Goal: Task Accomplishment & Management: Use online tool/utility

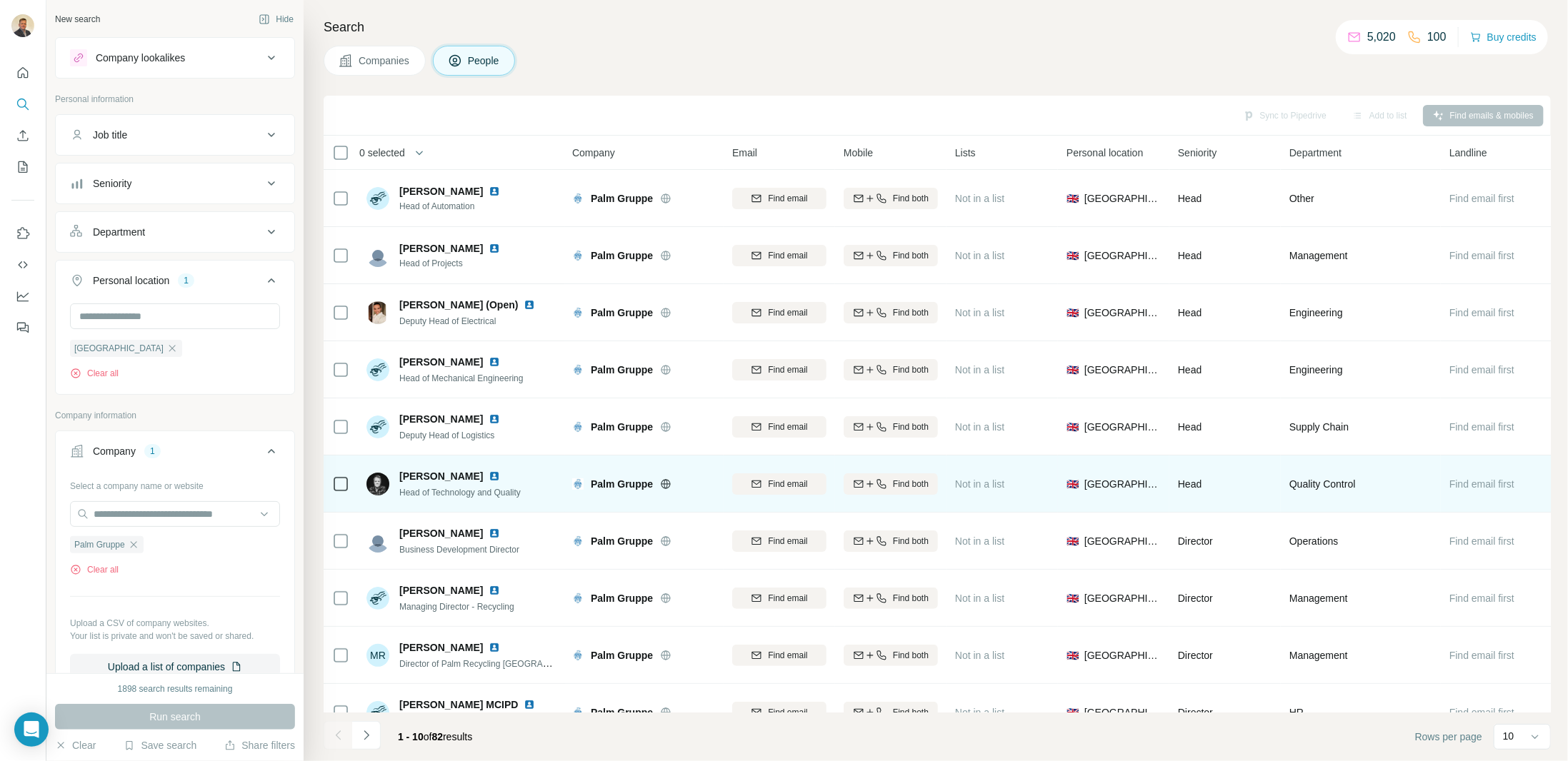
scroll to position [35, 0]
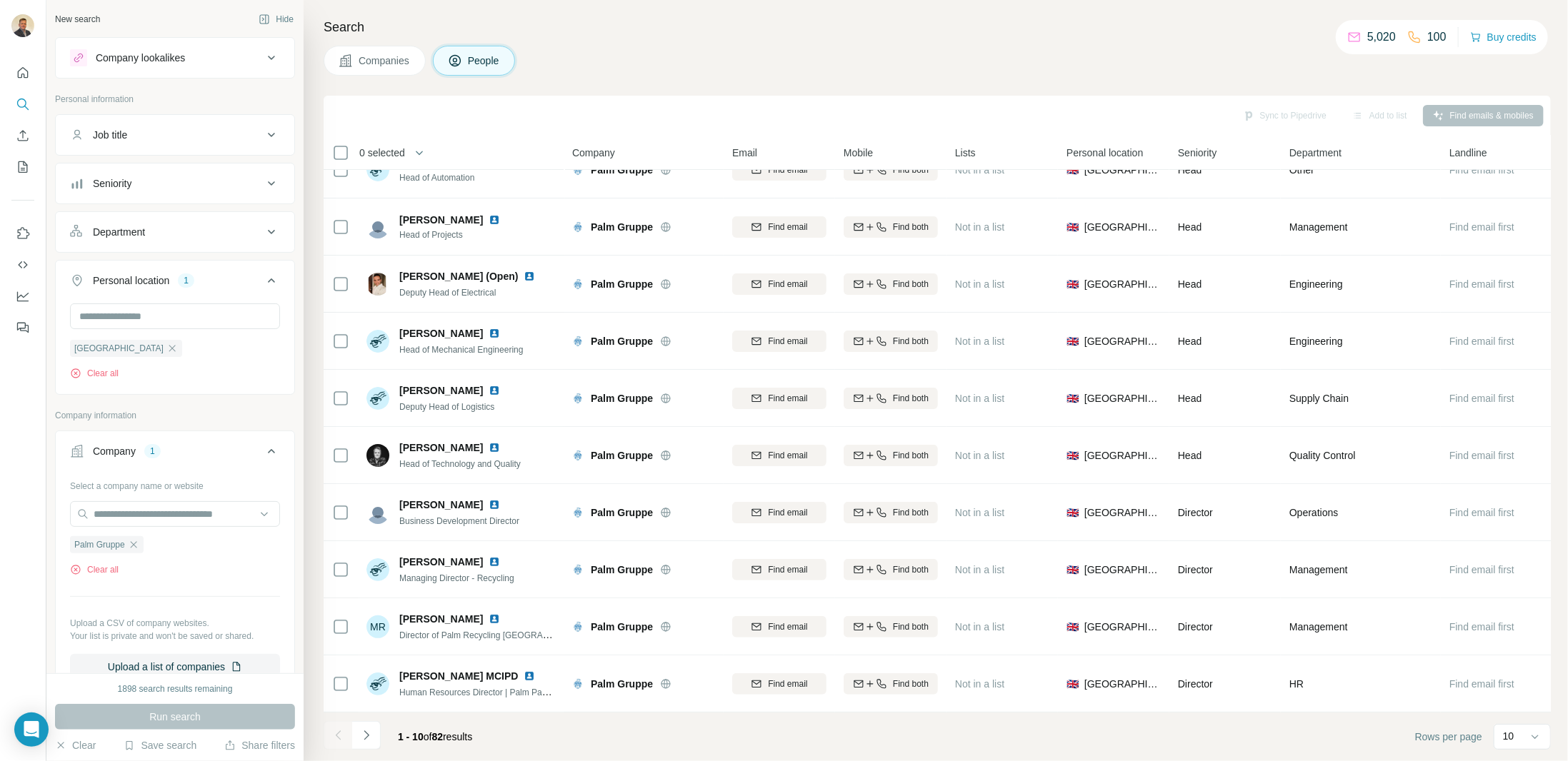
click at [362, 737] on icon "Navigate to next page" at bounding box center [366, 735] width 14 height 14
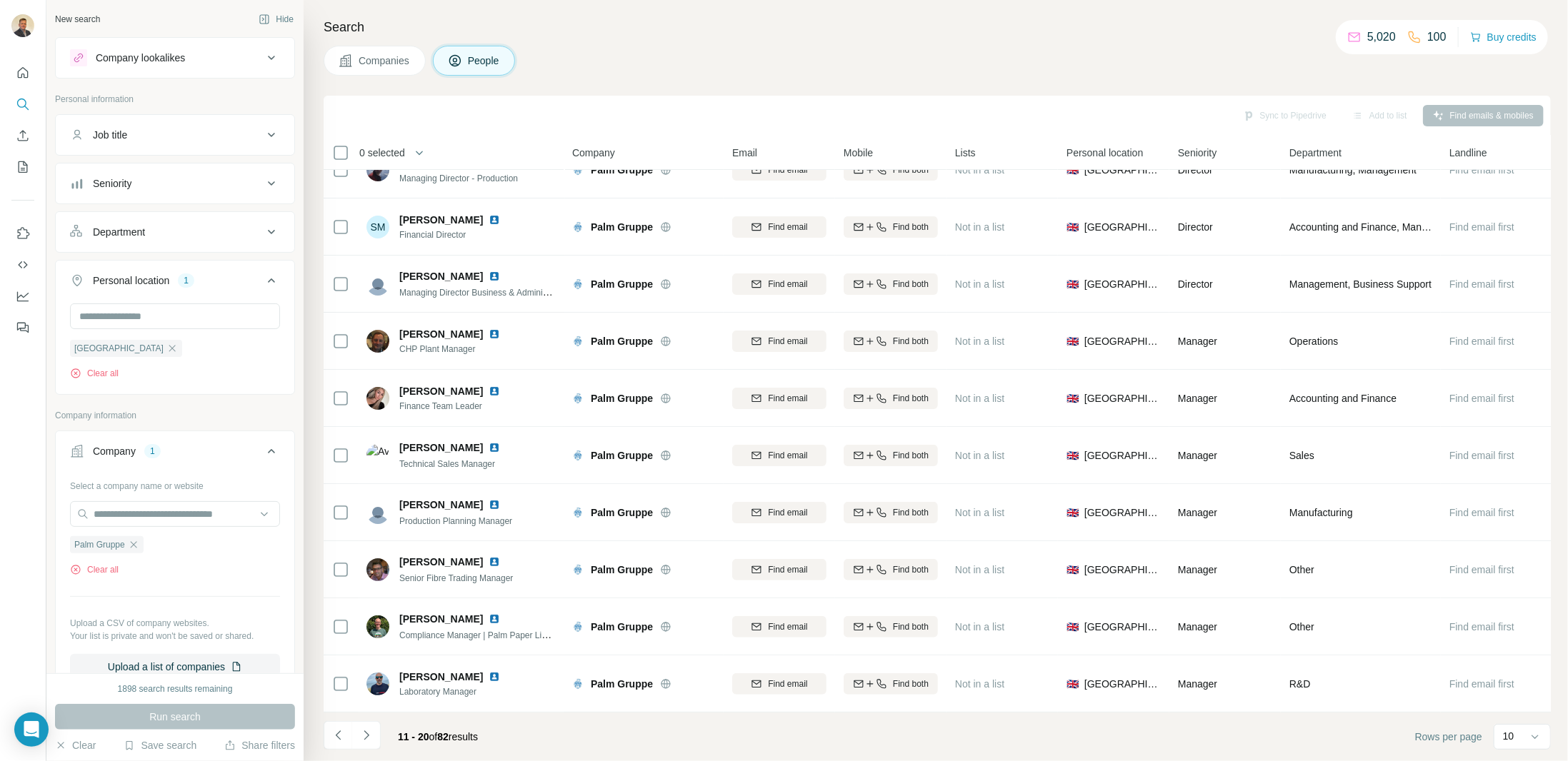
scroll to position [0, 0]
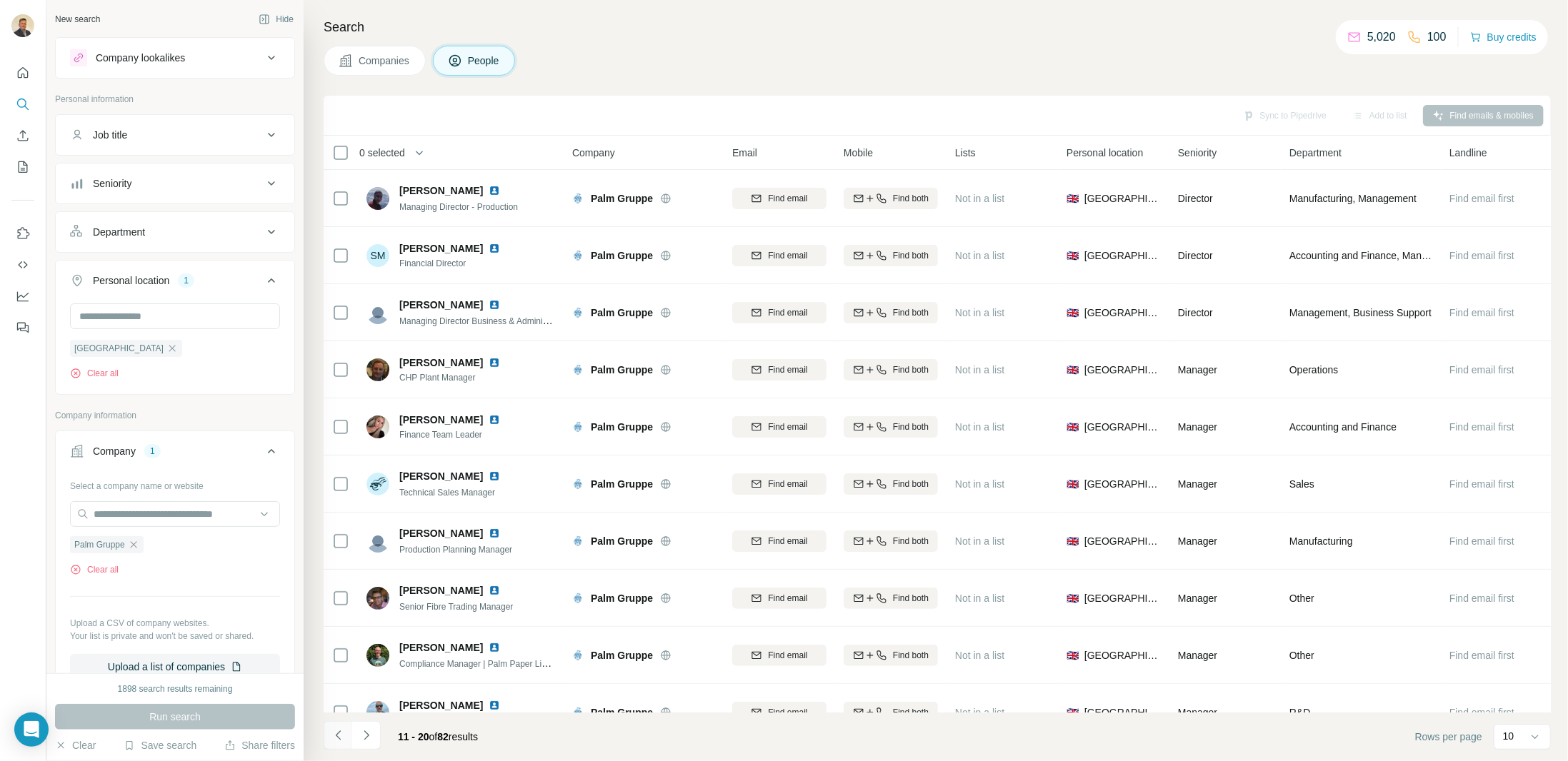
click at [338, 737] on icon "Navigate to previous page" at bounding box center [339, 735] width 14 height 14
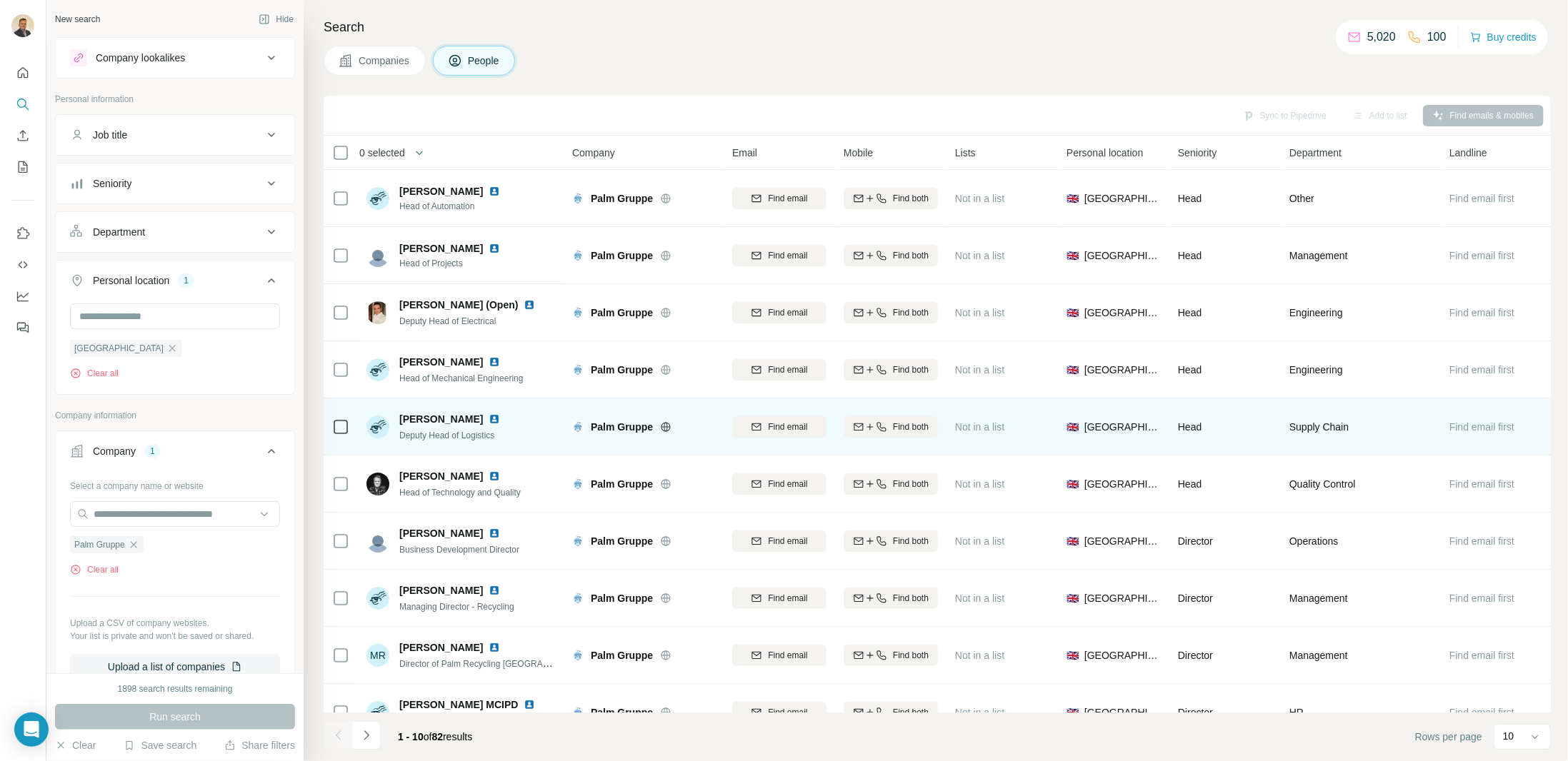
scroll to position [35, 0]
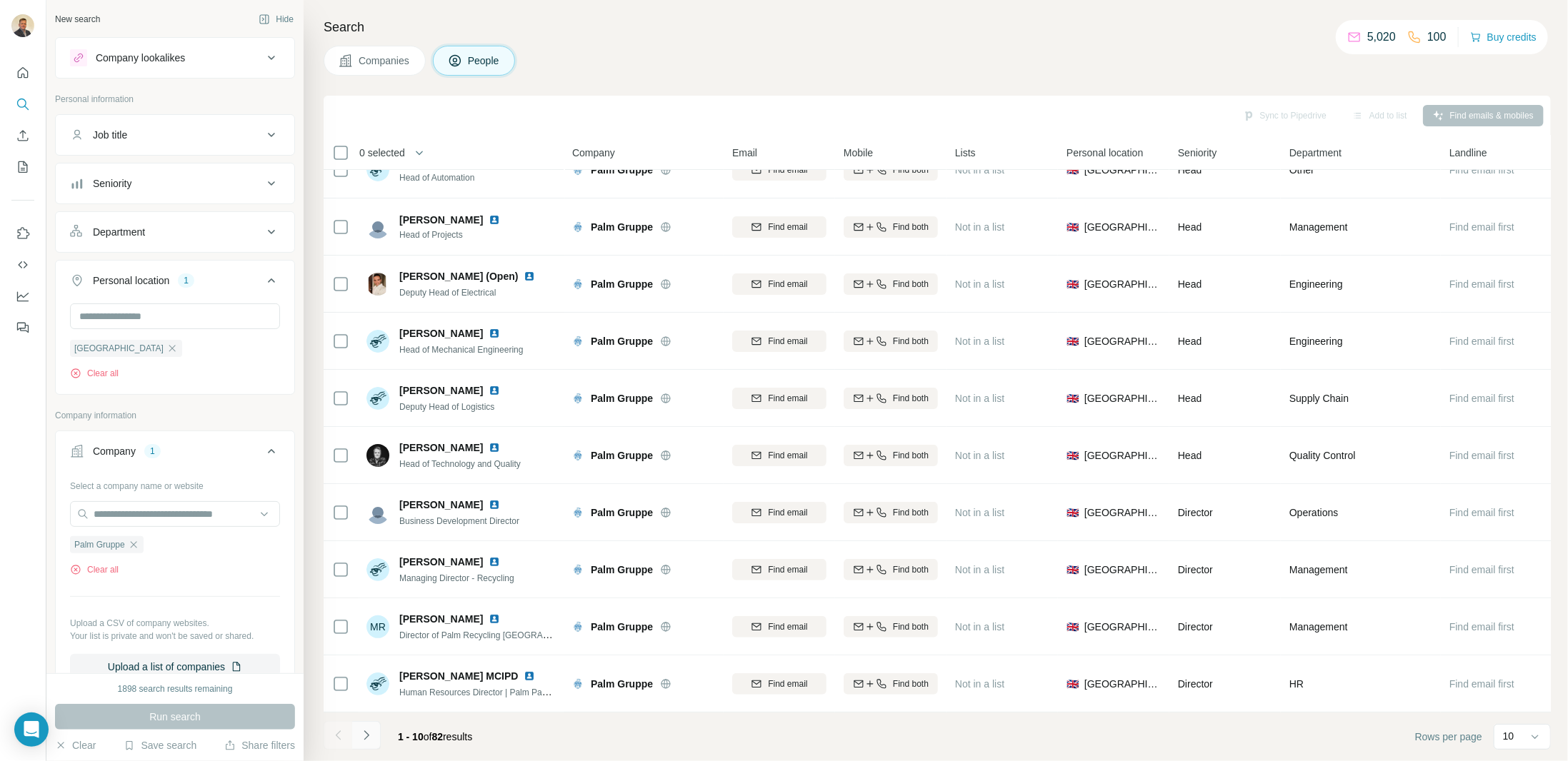
click at [365, 745] on button "Navigate to next page" at bounding box center [366, 735] width 28 height 28
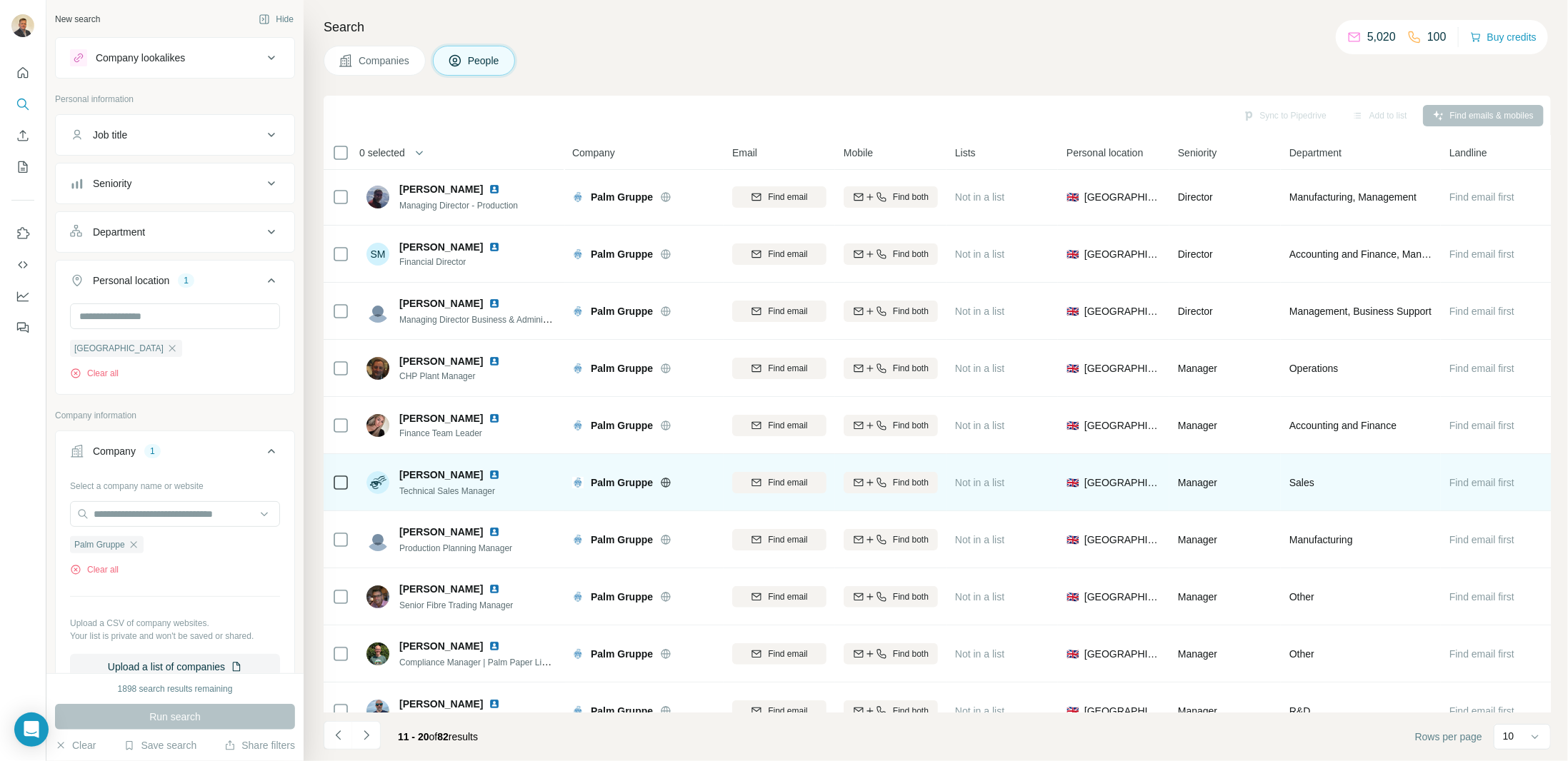
scroll to position [0, 0]
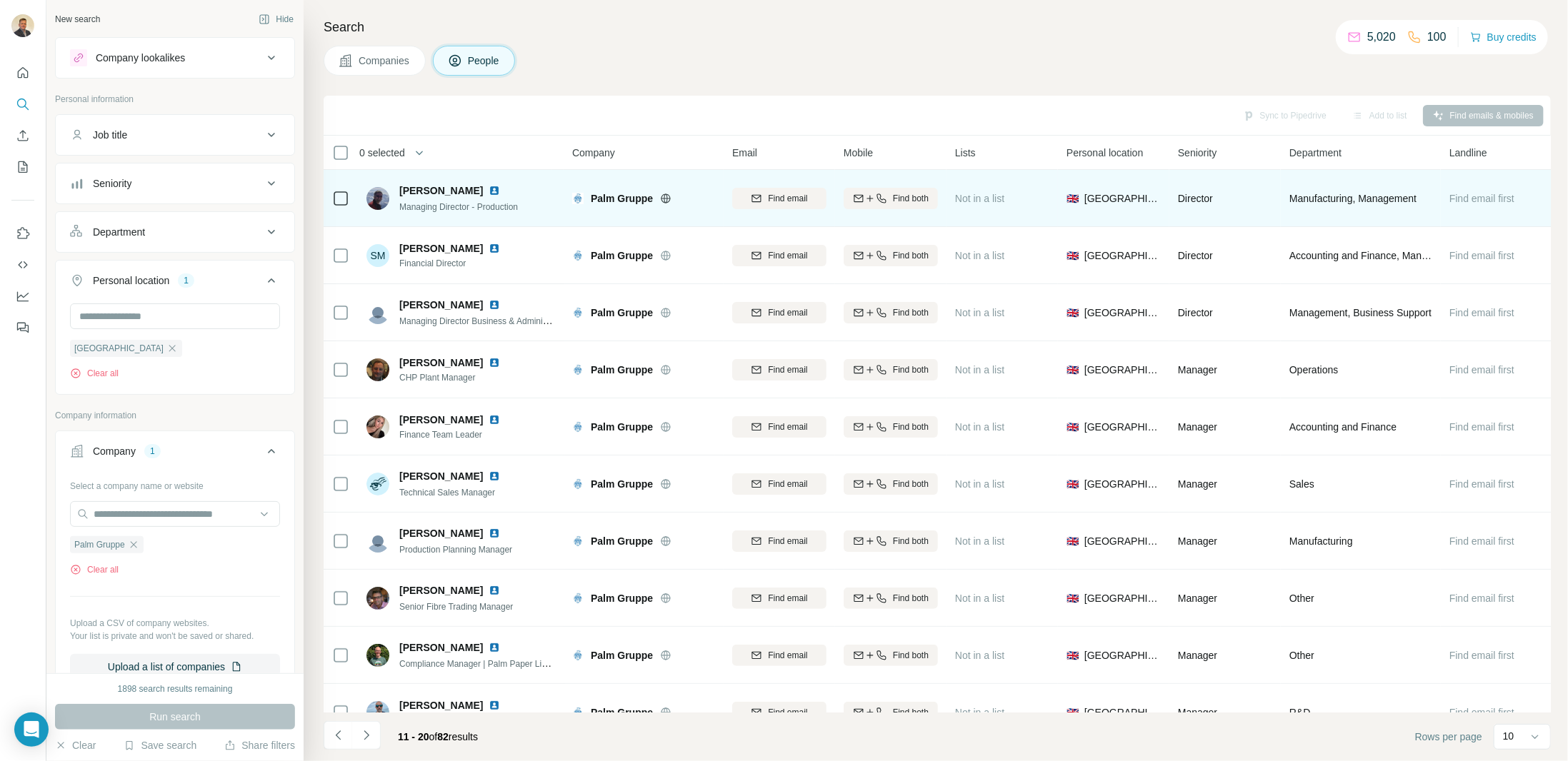
click at [489, 189] on img at bounding box center [494, 191] width 11 height 11
click at [876, 195] on icon "button" at bounding box center [881, 198] width 11 height 11
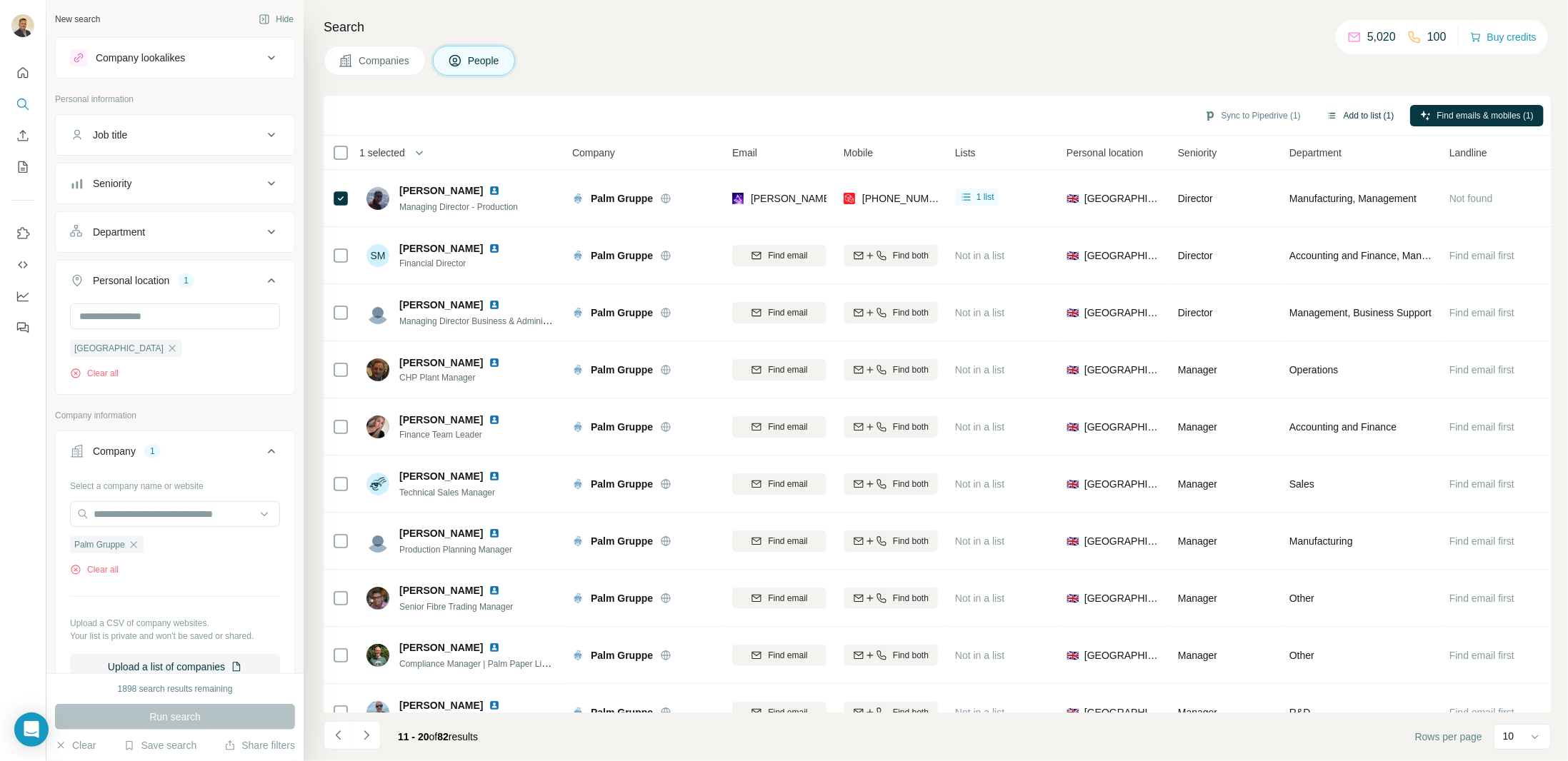
click at [1356, 115] on button "Add to list (1)" at bounding box center [1360, 116] width 88 height 21
click at [1371, 115] on button "Add to list (1)" at bounding box center [1360, 116] width 88 height 21
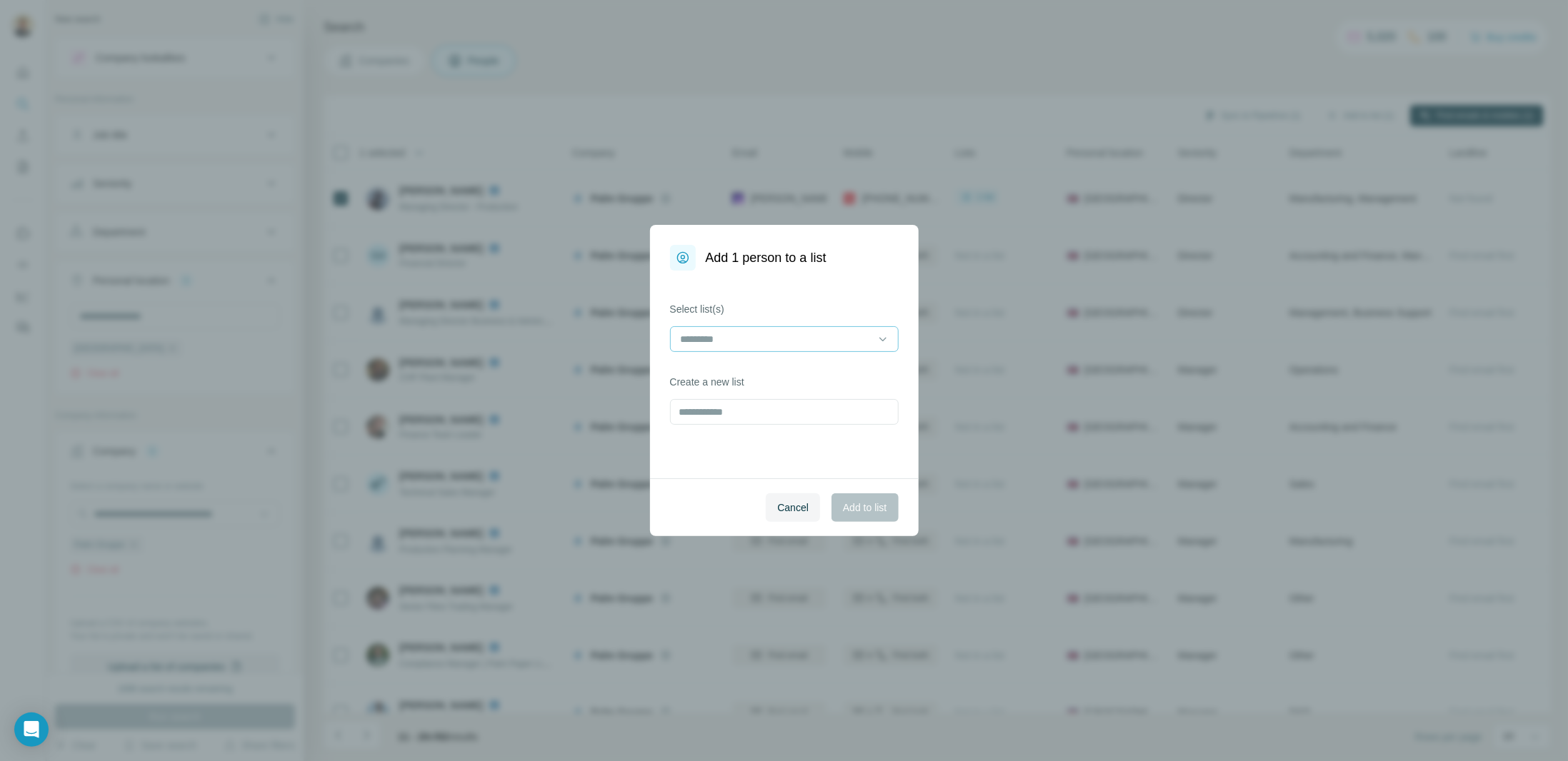
click at [890, 337] on div at bounding box center [784, 339] width 229 height 26
click at [786, 376] on div "Load secure" at bounding box center [784, 371] width 204 height 14
click at [869, 514] on span "Add to list" at bounding box center [864, 508] width 43 height 14
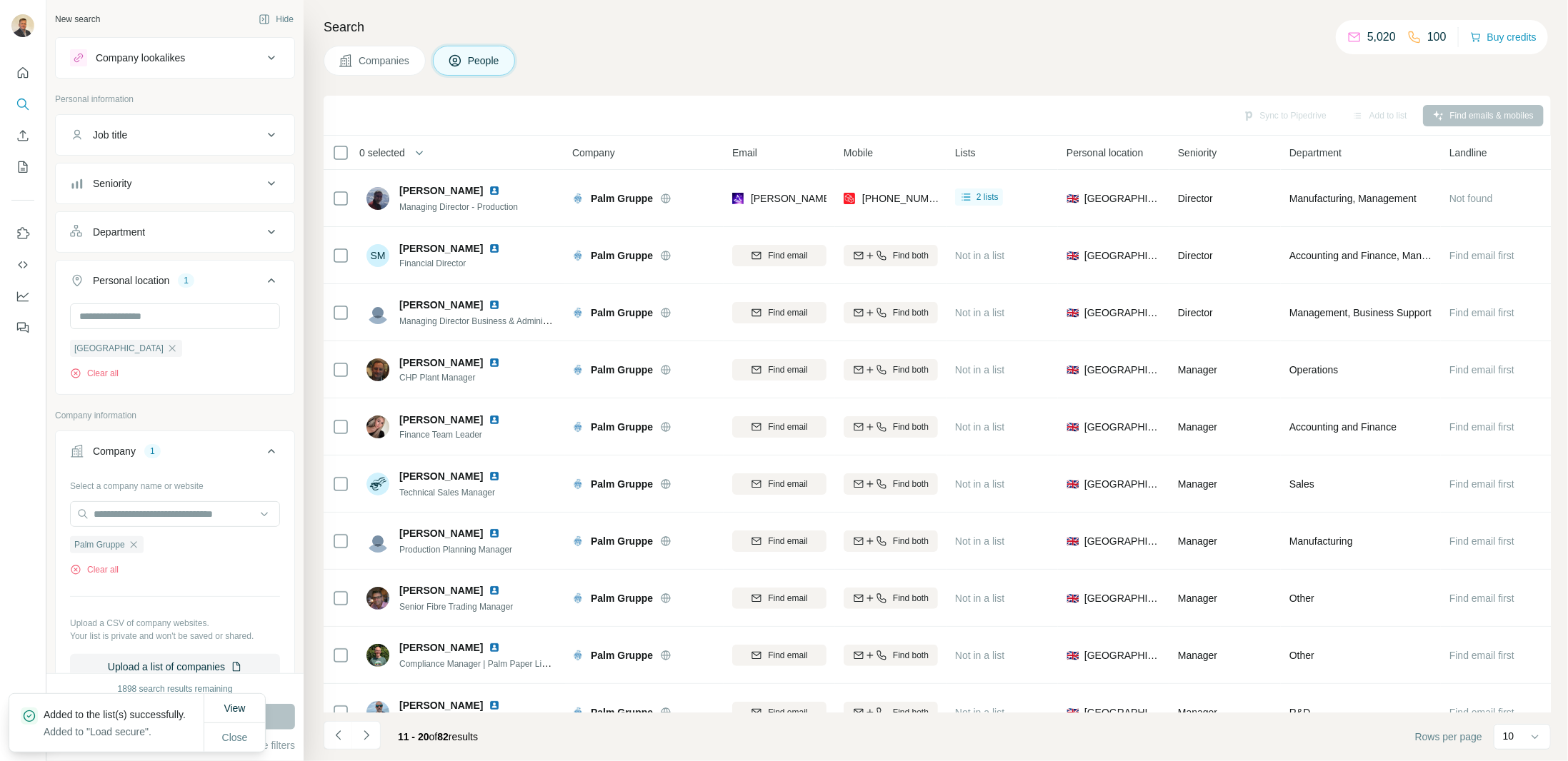
click at [884, 53] on div "Companies People" at bounding box center [937, 60] width 1227 height 30
click at [16, 134] on icon "Enrich CSV" at bounding box center [23, 136] width 14 height 14
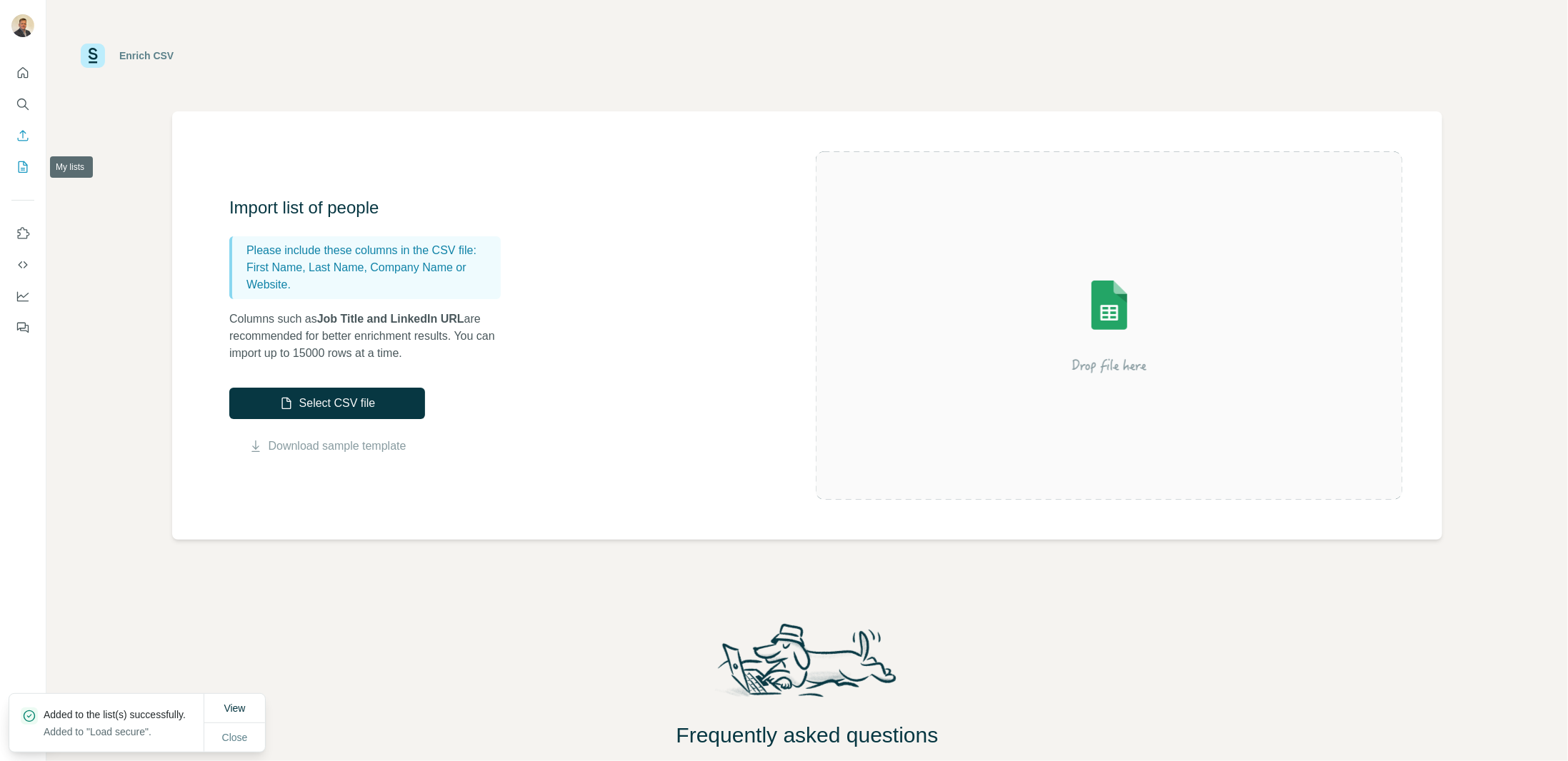
click at [26, 165] on icon "My lists" at bounding box center [24, 166] width 7 height 9
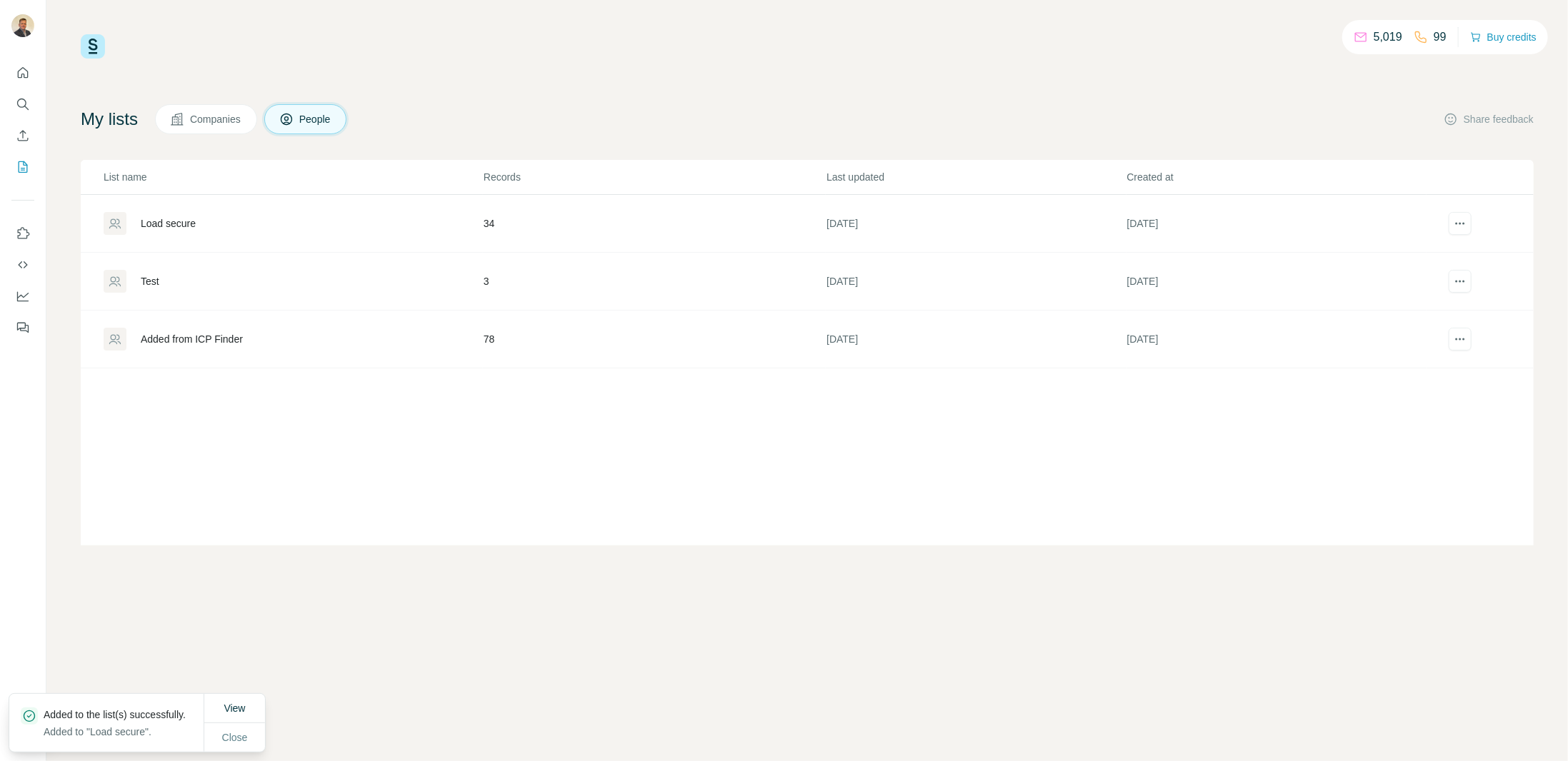
click at [181, 218] on div "Load secure" at bounding box center [169, 223] width 55 height 14
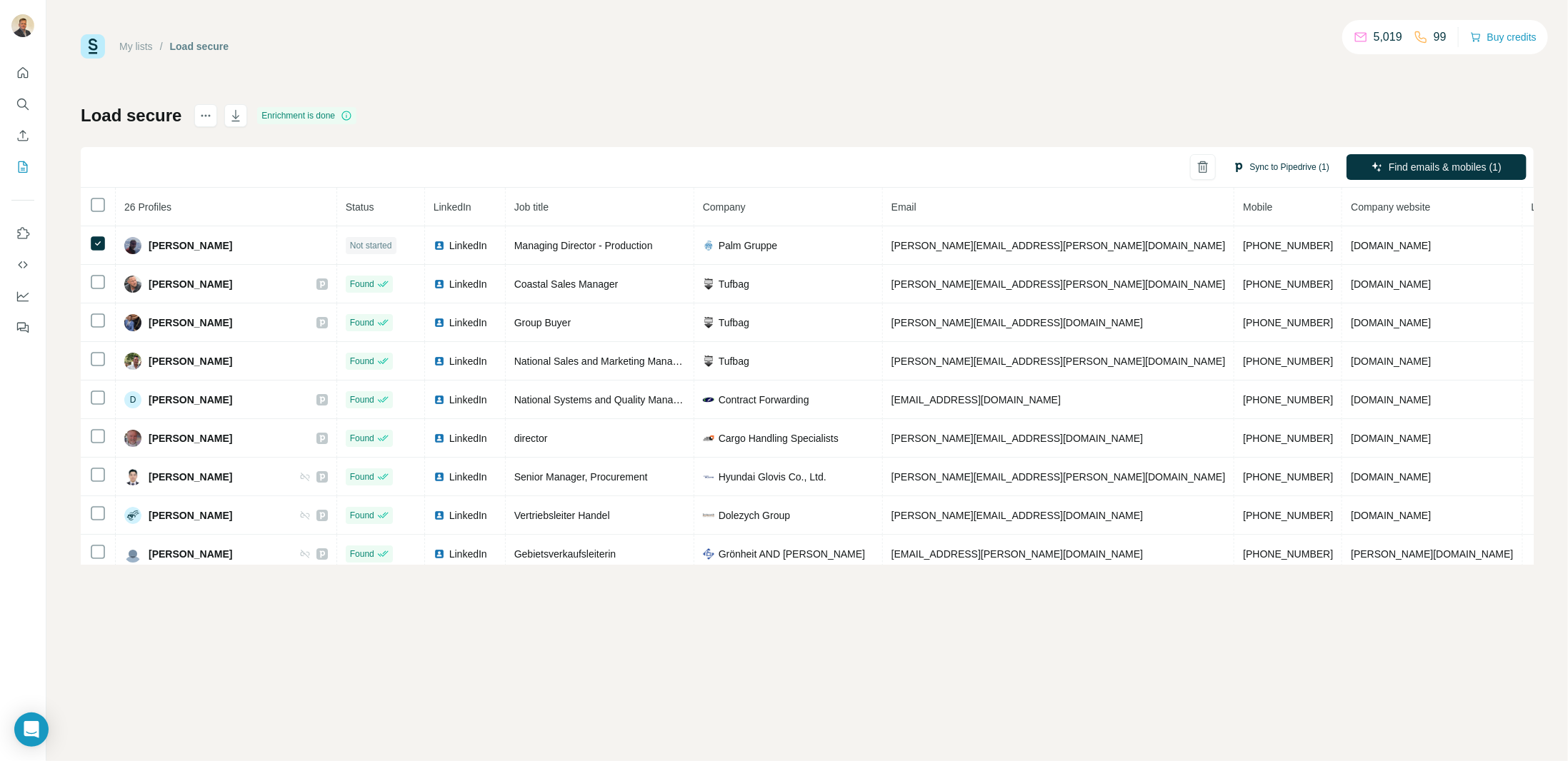
click at [1287, 165] on button "Sync to Pipedrive (1)" at bounding box center [1280, 167] width 117 height 21
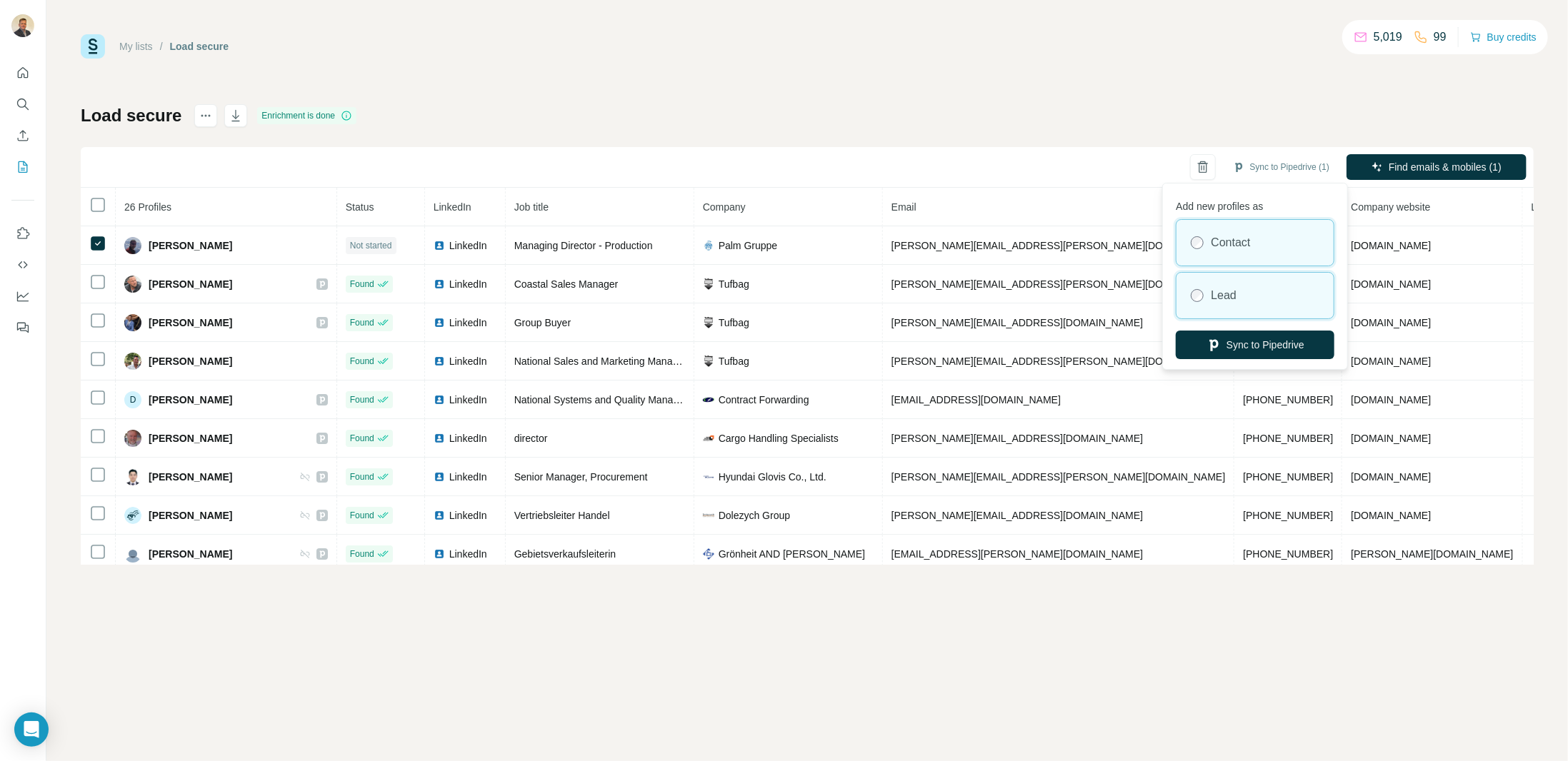
click at [1242, 294] on div "Lead" at bounding box center [1255, 296] width 157 height 46
click at [1271, 345] on button "Sync to Pipedrive" at bounding box center [1255, 345] width 159 height 28
